Goal: Task Accomplishment & Management: Manage account settings

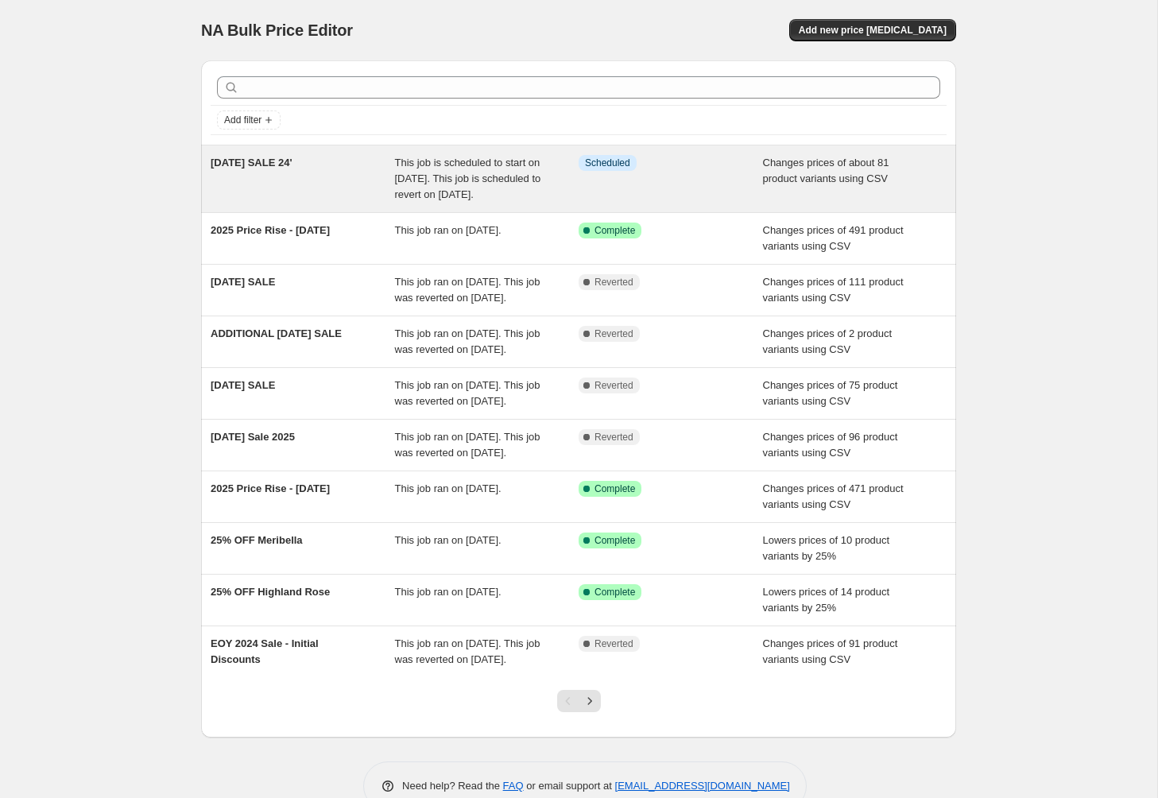
click at [277, 167] on span "[DATE] SALE 24'" at bounding box center [252, 163] width 82 height 12
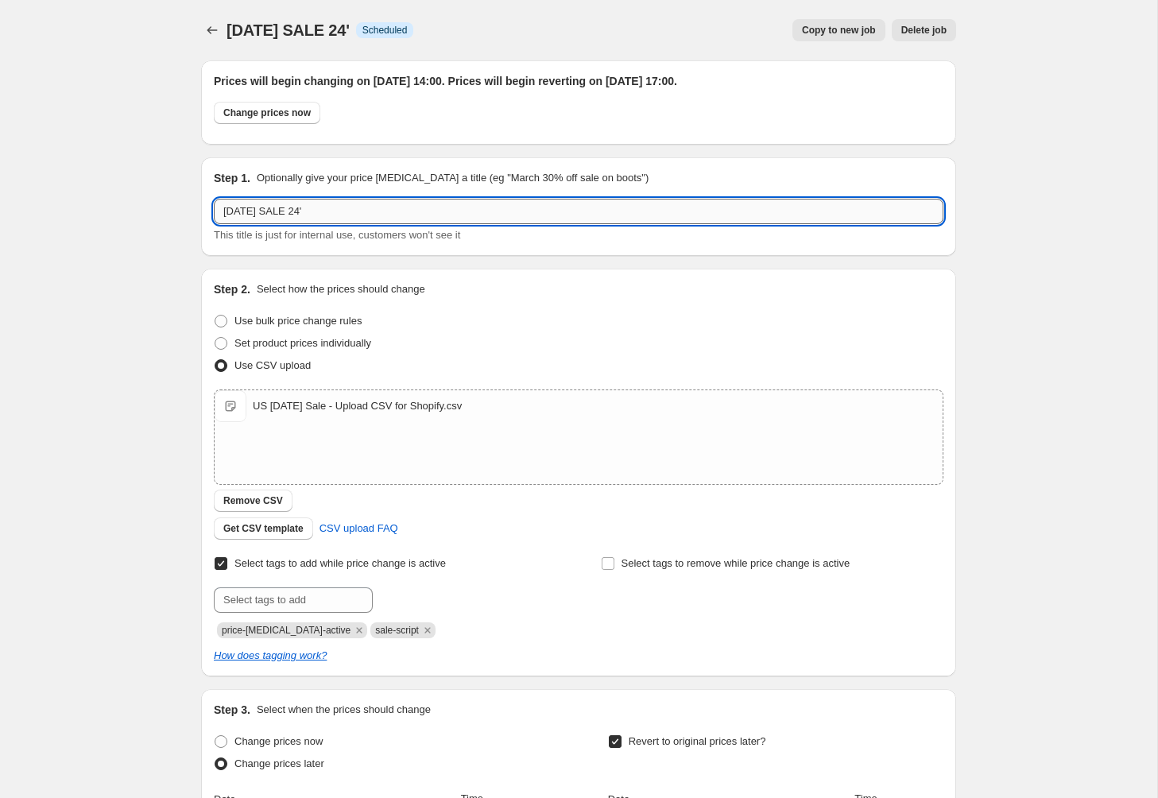
click at [330, 214] on input "[DATE] SALE 24'" at bounding box center [579, 211] width 730 height 25
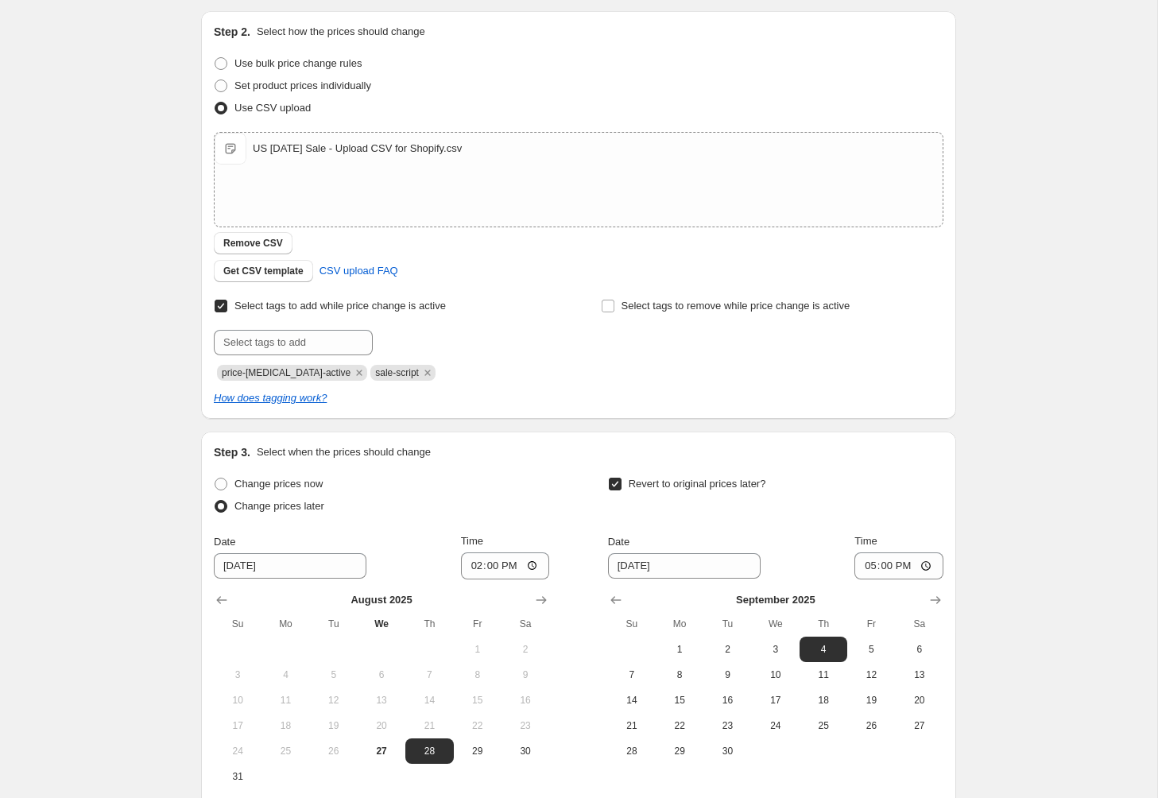
scroll to position [422, 0]
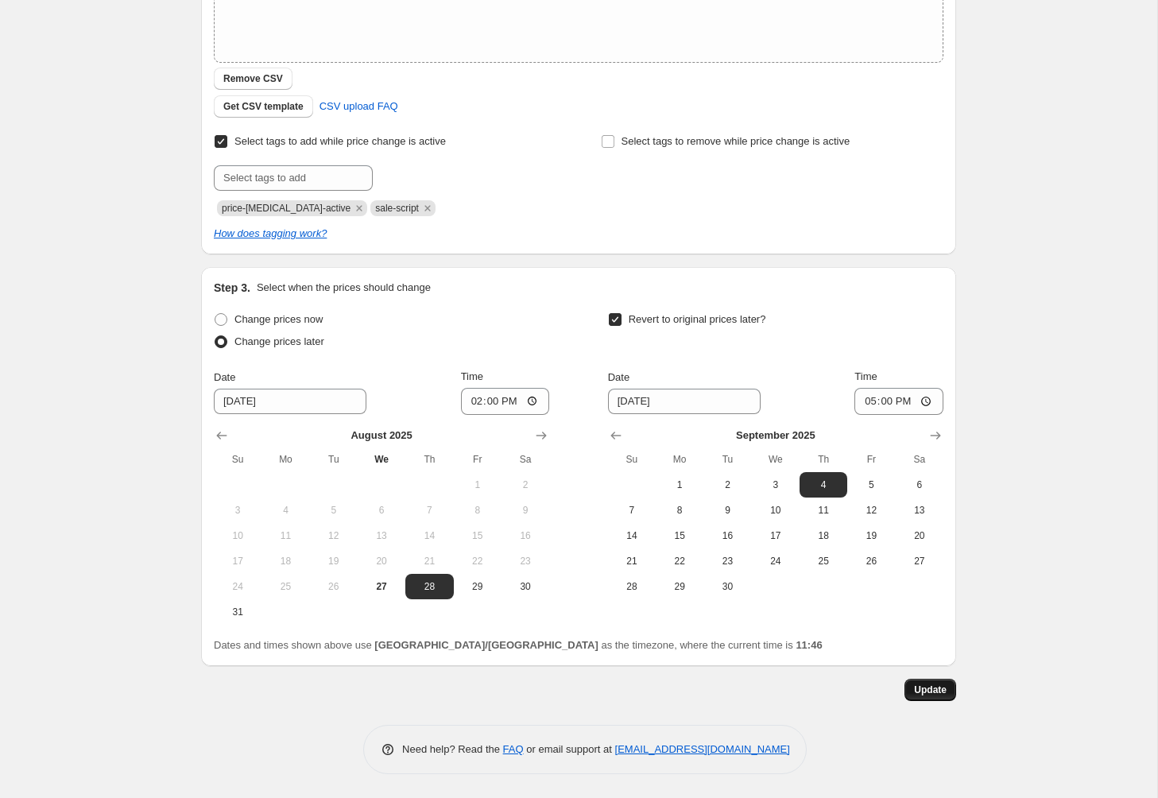
type input "[DATE] SALE 25'"
click at [929, 691] on span "Update" at bounding box center [930, 690] width 33 height 13
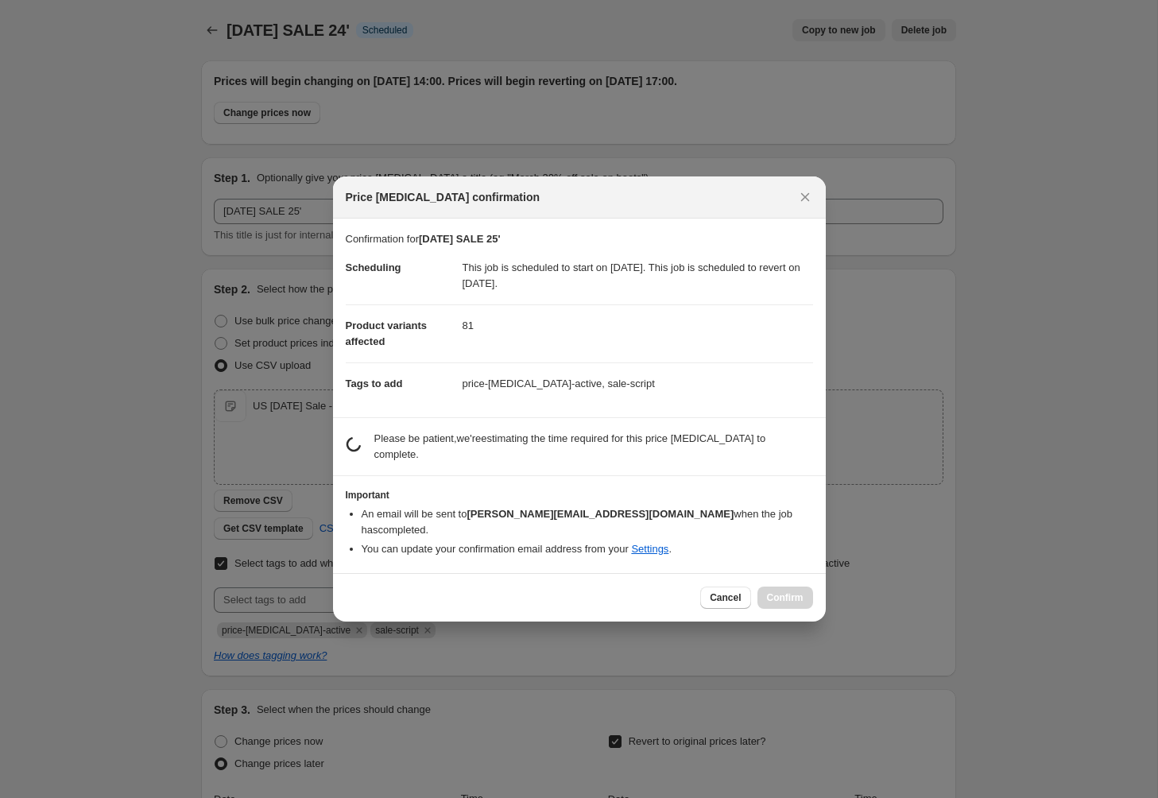
scroll to position [0, 0]
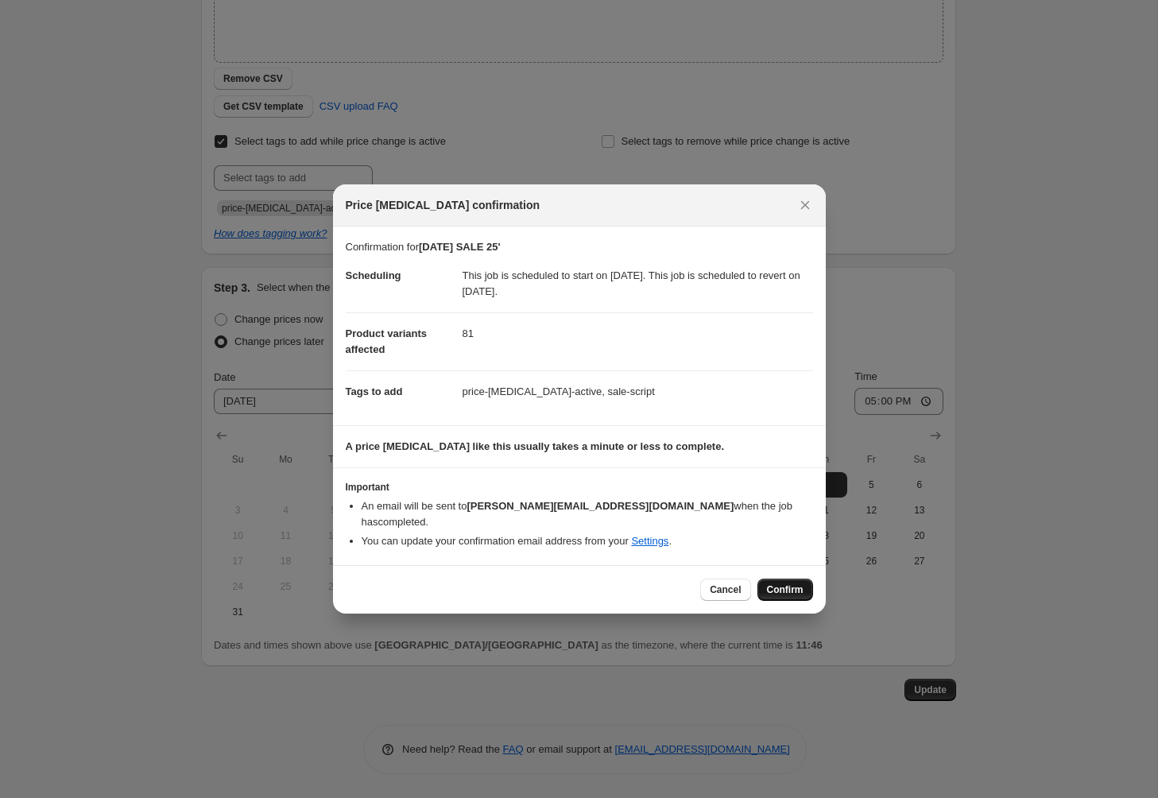
click at [780, 587] on span "Confirm" at bounding box center [785, 589] width 37 height 13
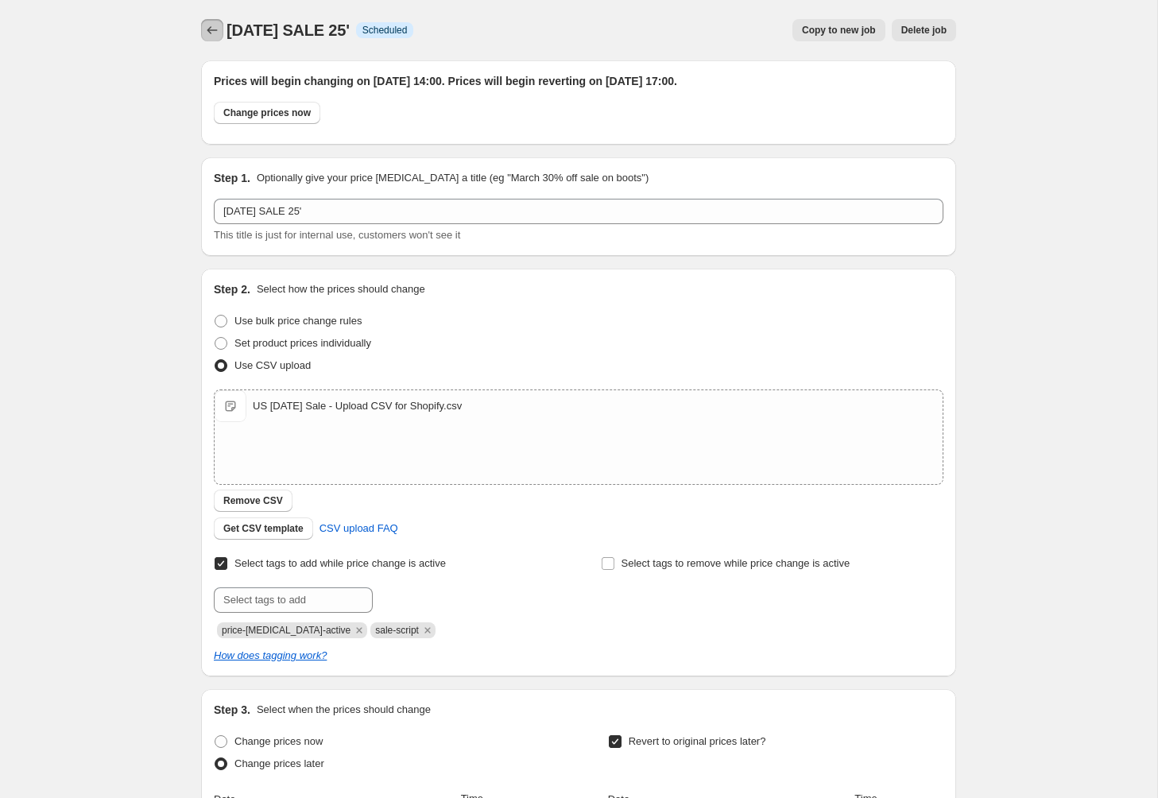
click at [211, 29] on icon "Price change jobs" at bounding box center [212, 30] width 16 height 16
